Goal: Transaction & Acquisition: Purchase product/service

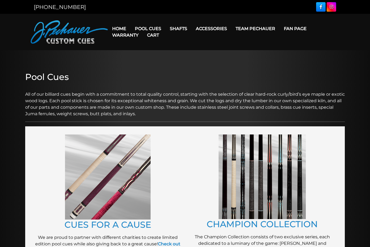
click at [150, 32] on link "Cart" at bounding box center [153, 35] width 21 height 14
click at [152, 30] on link "Cart" at bounding box center [153, 35] width 21 height 14
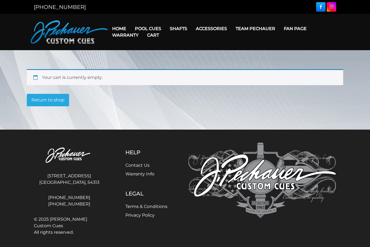
click at [54, 102] on link "Return to shop" at bounding box center [48, 100] width 42 height 12
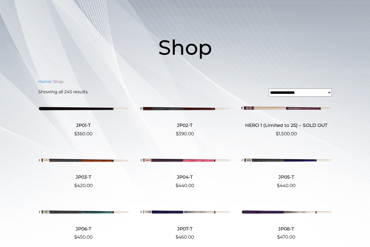
scroll to position [53, 0]
click at [271, 130] on h2 "HERO 1 (Limited to 25) – SOLD OUT" at bounding box center [286, 125] width 90 height 10
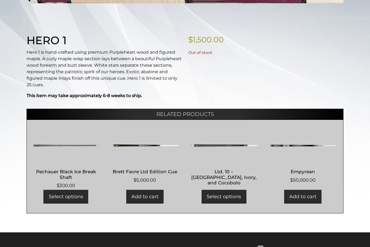
scroll to position [107, 0]
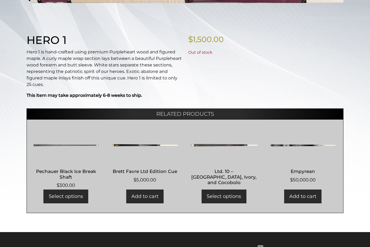
click at [298, 147] on img at bounding box center [302, 145] width 67 height 33
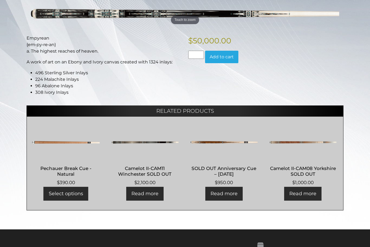
scroll to position [79, 0]
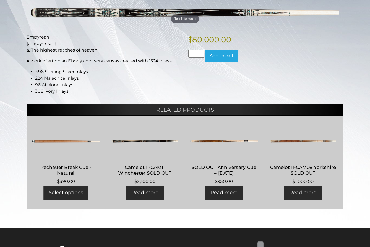
click at [300, 171] on h2 "Camelot II-CAM08 Yorkshire SOLD OUT" at bounding box center [302, 170] width 67 height 16
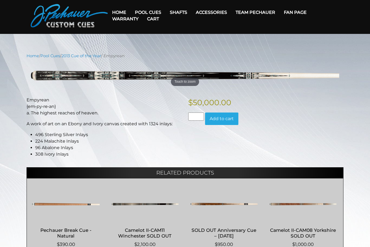
scroll to position [0, 0]
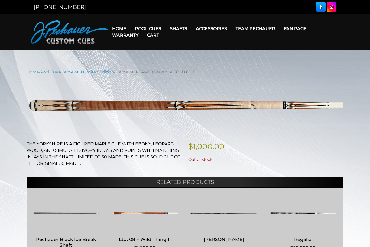
click at [143, 31] on link "Warranty" at bounding box center [125, 35] width 35 height 14
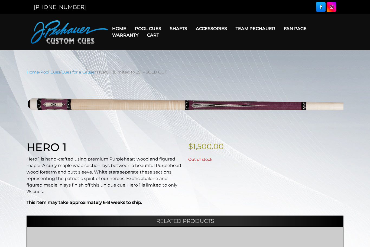
scroll to position [125, 0]
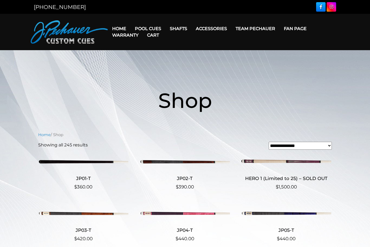
scroll to position [71, 0]
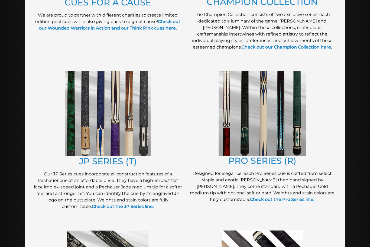
scroll to position [221, 0]
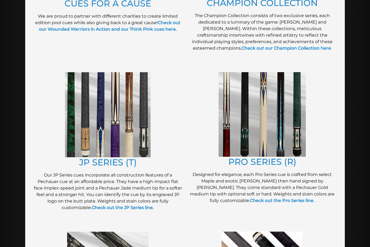
click at [260, 164] on link "PRO SERIES (R)" at bounding box center [262, 161] width 68 height 11
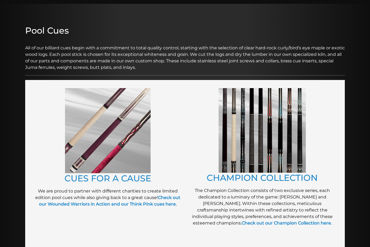
scroll to position [46, 0]
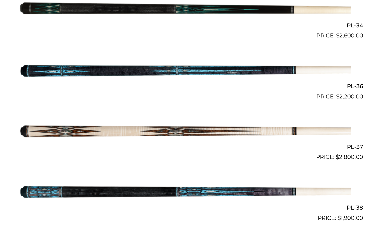
scroll to position [1437, 0]
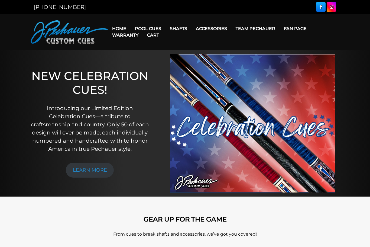
click at [146, 31] on link "Cart" at bounding box center [153, 35] width 21 height 14
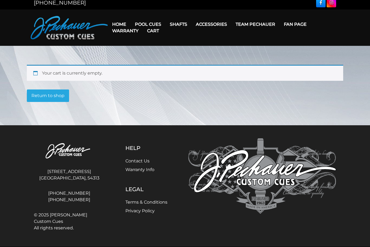
scroll to position [4, 0]
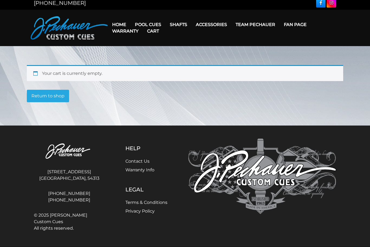
click at [53, 101] on link "Return to shop" at bounding box center [48, 96] width 42 height 12
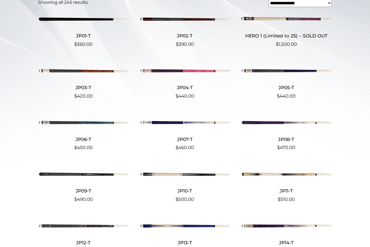
scroll to position [143, 0]
click at [191, 178] on img at bounding box center [185, 173] width 90 height 15
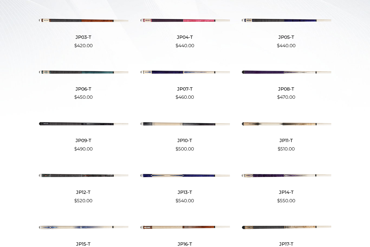
scroll to position [194, 0]
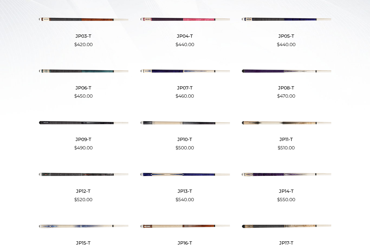
click at [271, 125] on img at bounding box center [286, 122] width 90 height 15
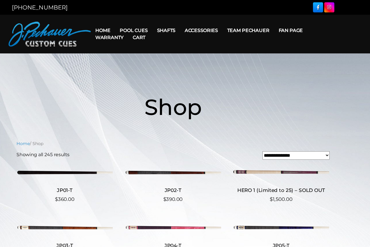
scroll to position [0, 0]
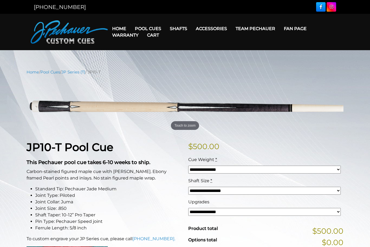
click at [219, 212] on select "**********" at bounding box center [264, 212] width 153 height 8
click at [336, 194] on select "**********" at bounding box center [264, 191] width 153 height 8
click at [335, 194] on select "**********" at bounding box center [264, 191] width 153 height 8
select select "*****"
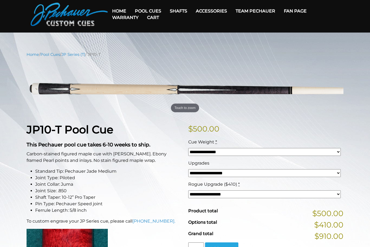
scroll to position [18, 0]
click at [185, 114] on img at bounding box center [185, 88] width 317 height 53
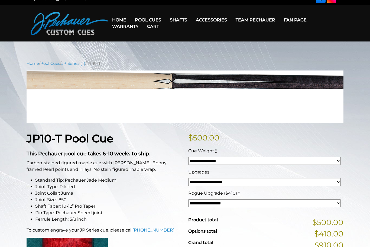
scroll to position [0, 0]
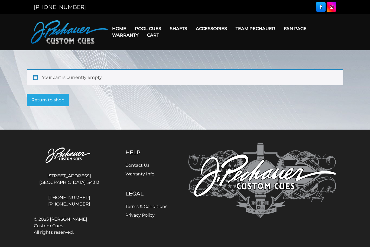
click at [51, 102] on link "Return to shop" at bounding box center [48, 100] width 42 height 12
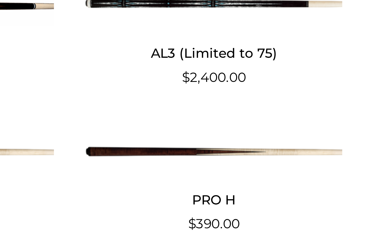
scroll to position [419, 0]
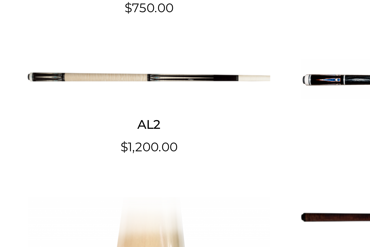
click at [56, 167] on h2 "AL2" at bounding box center [83, 172] width 90 height 10
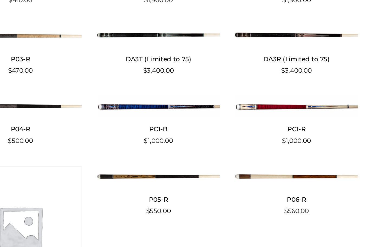
scroll to position [861, 0]
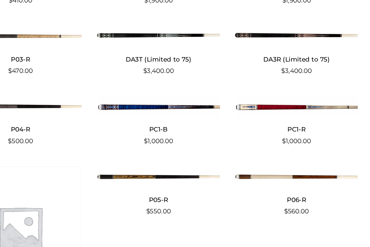
click at [276, 153] on bdi "$ 1,000.00" at bounding box center [286, 155] width 21 height 5
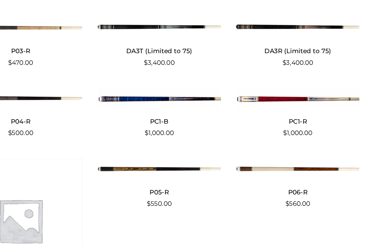
scroll to position [866, 0]
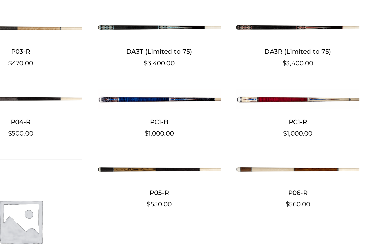
click at [241, 169] on img at bounding box center [286, 176] width 90 height 15
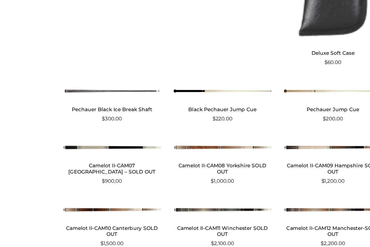
scroll to position [8067, 0]
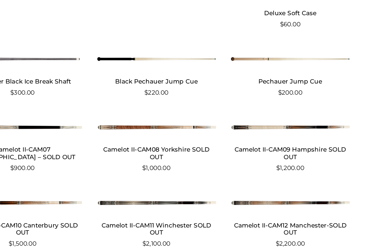
click at [241, 224] on span "$ 2,200.00" at bounding box center [286, 227] width 90 height 7
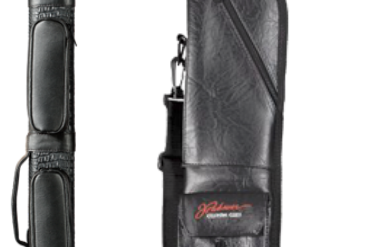
scroll to position [7725, 0]
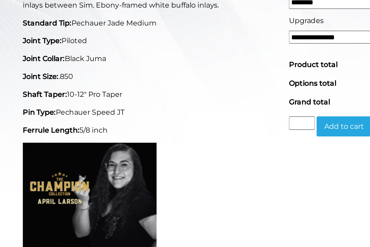
scroll to position [103, 0]
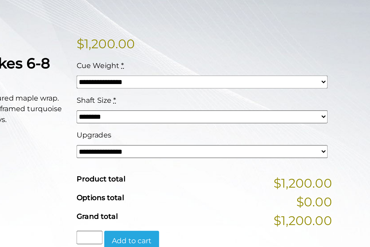
click at [195, 105] on select "**********" at bounding box center [264, 109] width 153 height 8
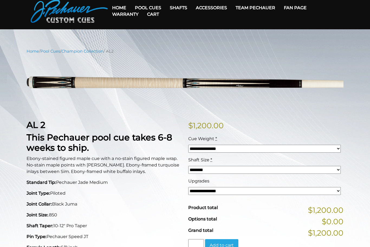
scroll to position [0, 0]
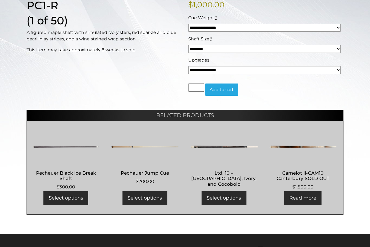
scroll to position [142, 0]
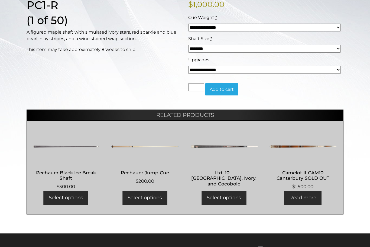
click at [264, 209] on ul "Pechauer Black Ice Break Shaft $ 300.00 Select options Pechauer Jump Cue $ 200.…" at bounding box center [185, 167] width 317 height 94
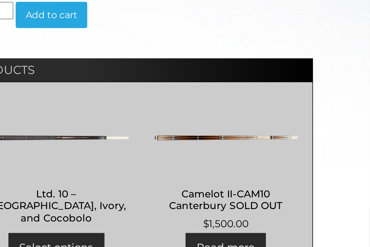
scroll to position [152, 0]
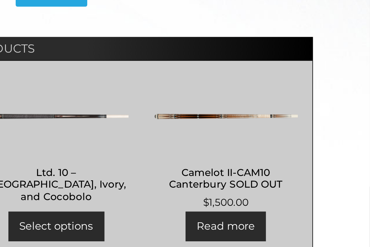
click at [284, 180] on link "Read more" at bounding box center [302, 187] width 37 height 14
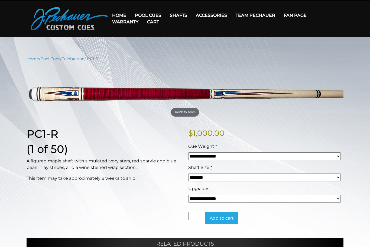
scroll to position [0, 0]
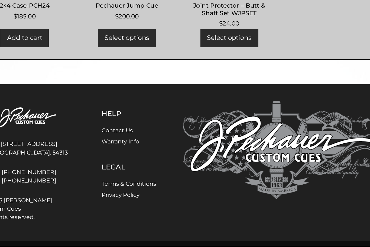
scroll to position [174, 0]
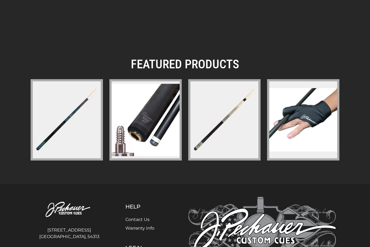
scroll to position [757, 0]
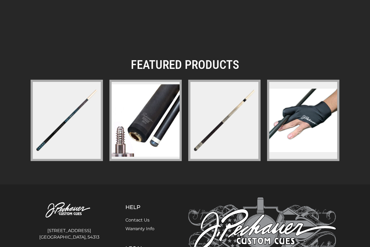
click at [212, 139] on img at bounding box center [224, 120] width 70 height 70
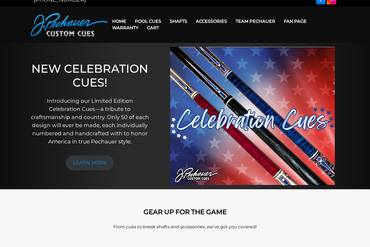
scroll to position [0, 0]
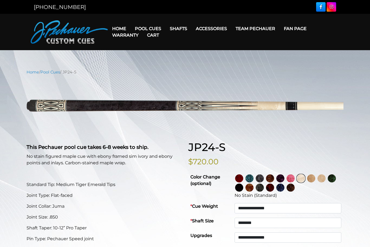
select select "********"
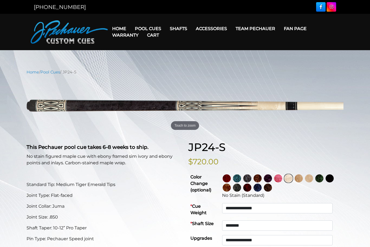
click at [231, 190] on img at bounding box center [227, 187] width 8 height 8
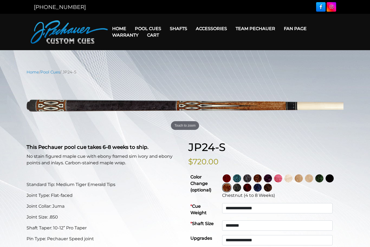
click at [241, 182] on img at bounding box center [237, 178] width 8 height 8
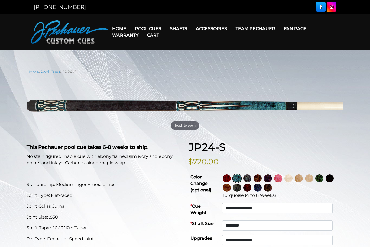
click at [231, 190] on img at bounding box center [227, 187] width 8 height 8
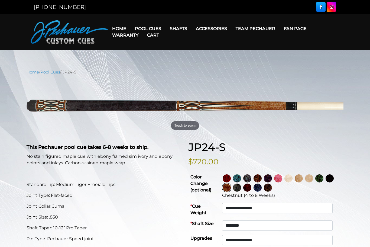
click at [262, 182] on img at bounding box center [258, 178] width 8 height 8
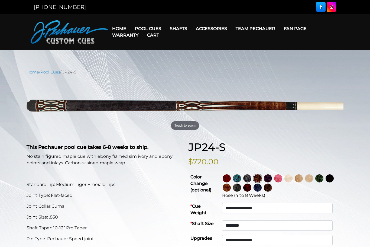
click at [231, 190] on img at bounding box center [227, 187] width 8 height 8
